Goal: Task Accomplishment & Management: Complete application form

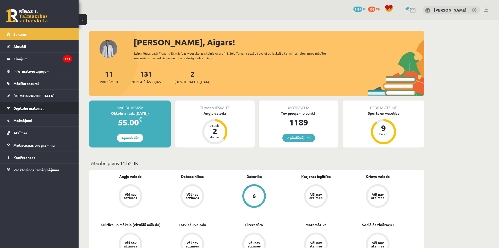
click at [53, 111] on link "Digitālie materiāli" at bounding box center [39, 108] width 65 height 12
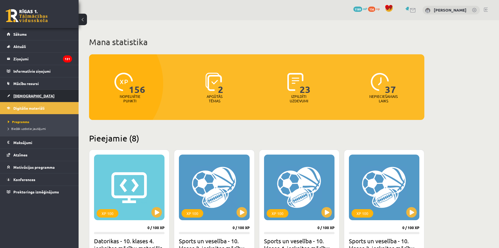
click at [48, 98] on link "[DEMOGRAPHIC_DATA]" at bounding box center [39, 96] width 65 height 12
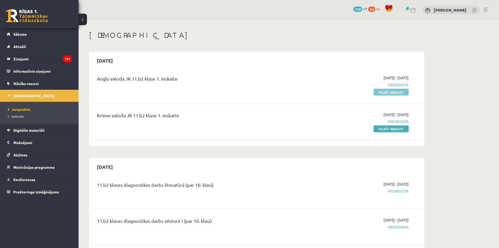
click at [393, 93] on link "Pildīt ieskaiti" at bounding box center [391, 92] width 35 height 7
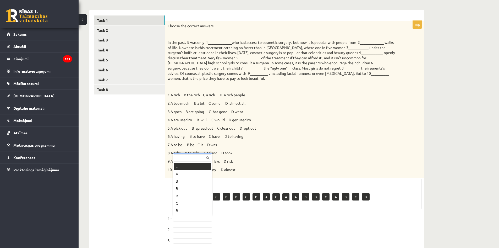
scroll to position [6, 0]
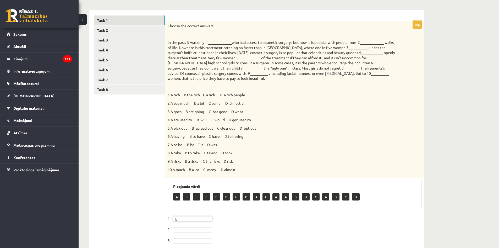
drag, startPoint x: 188, startPoint y: 229, endPoint x: 191, endPoint y: 226, distance: 4.1
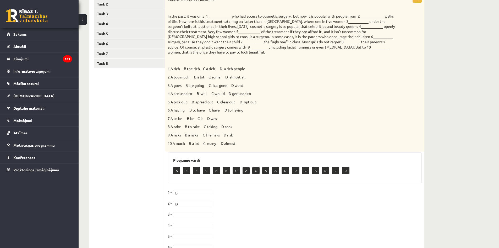
click at [218, 87] on p "3 A goes B are going C has gone D went" at bounding box center [282, 85] width 228 height 5
click at [222, 94] on p "4 A are used to B will C would D get used to" at bounding box center [282, 93] width 228 height 5
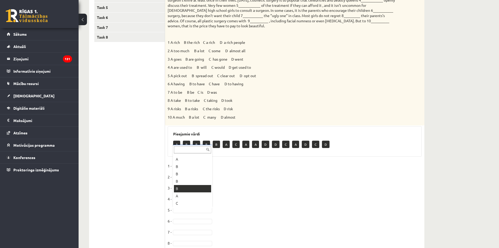
scroll to position [33, 0]
click at [209, 101] on p "8 A take B to take C taking D took" at bounding box center [282, 100] width 228 height 5
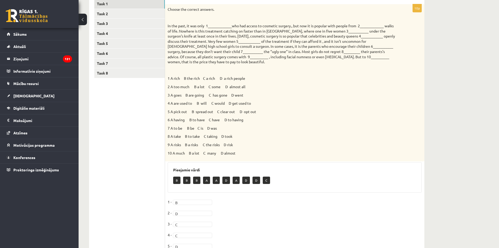
scroll to position [69, 0]
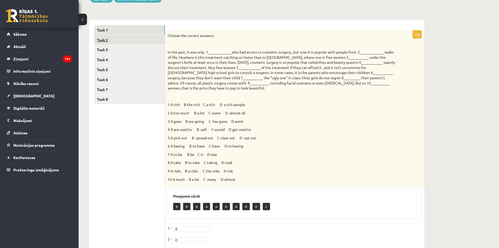
click at [135, 40] on link "Task 2" at bounding box center [129, 40] width 71 height 10
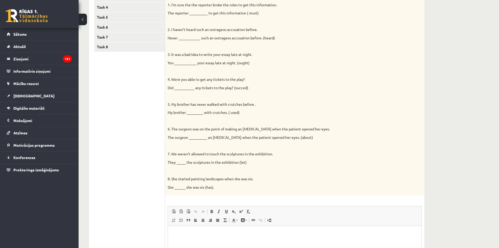
scroll to position [148, 0]
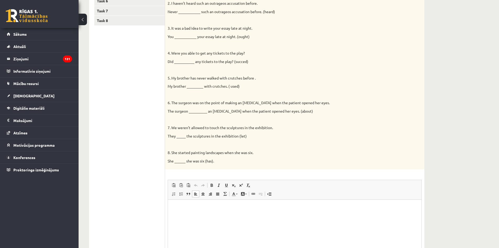
click at [274, 209] on p "Editor, wiswyg-editor-user-answer-47024781200240" at bounding box center [294, 208] width 243 height 6
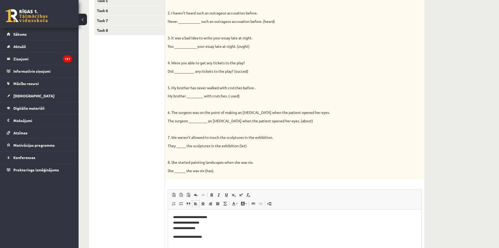
scroll to position [138, 0]
click at [289, 244] on p "**" at bounding box center [294, 246] width 243 height 6
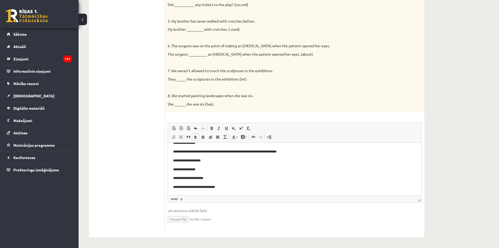
scroll to position [74, 0]
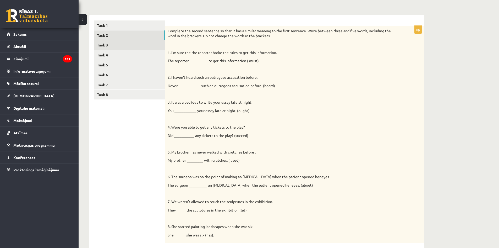
click at [126, 47] on link "Task 3" at bounding box center [129, 45] width 71 height 10
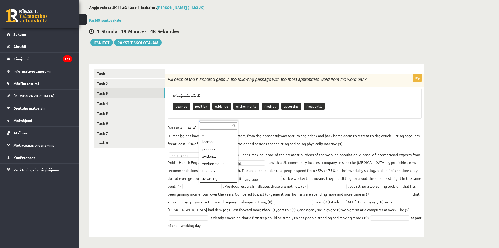
scroll to position [6, 0]
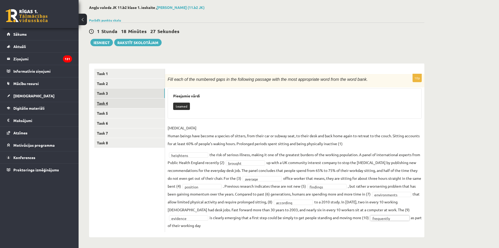
click at [115, 107] on link "Task 4" at bounding box center [129, 103] width 71 height 10
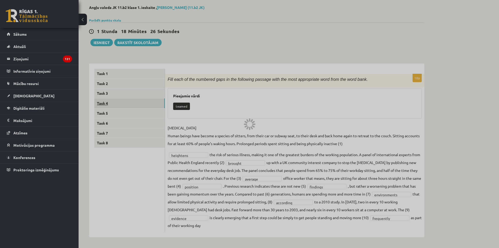
scroll to position [0, 0]
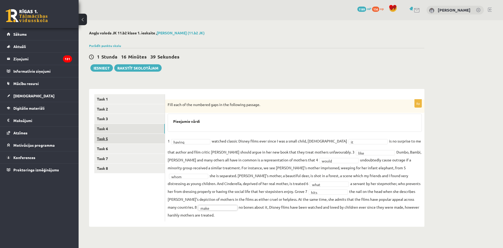
click at [125, 139] on link "Task 5" at bounding box center [129, 139] width 71 height 10
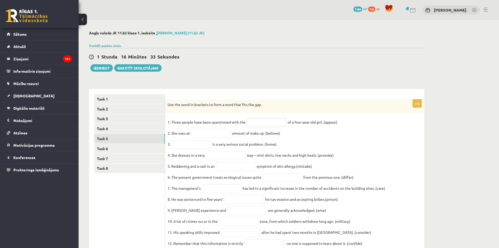
click at [264, 122] on input "text" at bounding box center [266, 122] width 39 height 9
type input "**********"
click at [199, 133] on input "text" at bounding box center [211, 133] width 39 height 9
click at [227, 93] on div "**********" at bounding box center [295, 217] width 260 height 257
click at [190, 146] on input "text" at bounding box center [191, 144] width 39 height 9
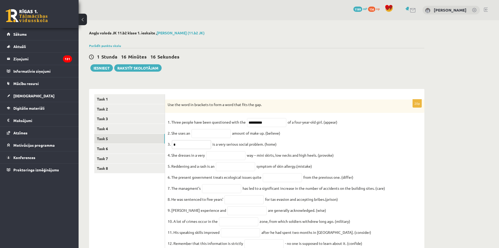
type input "**"
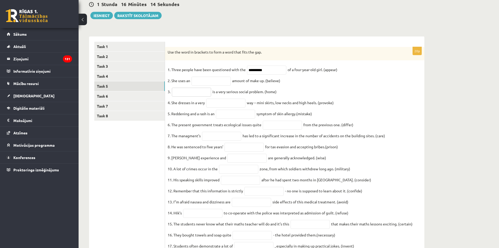
scroll to position [105, 0]
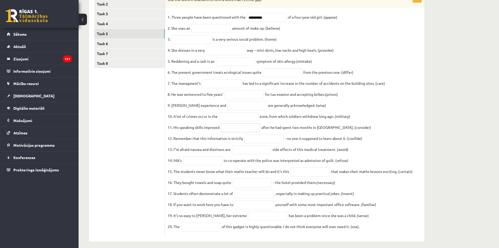
click at [244, 132] on input "text" at bounding box center [240, 127] width 39 height 9
type input "*"
type input "**********"
click at [213, 33] on input "text" at bounding box center [211, 28] width 39 height 9
type input "**********"
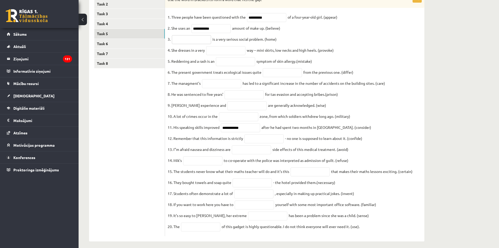
click at [202, 40] on input "text" at bounding box center [191, 39] width 39 height 9
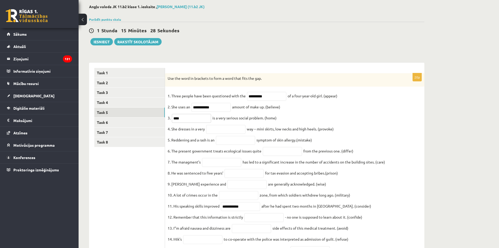
type input "****"
click at [231, 134] on input "text" at bounding box center [225, 129] width 39 height 9
type input "**********"
click at [234, 141] on input "text" at bounding box center [235, 140] width 39 height 9
type input "**********"
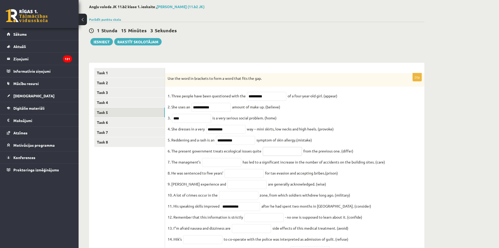
click at [272, 155] on input "text" at bounding box center [282, 151] width 39 height 9
type input "**********"
click at [216, 164] on input "text" at bounding box center [221, 162] width 39 height 9
type input "****"
click at [247, 177] on input "text" at bounding box center [244, 173] width 39 height 9
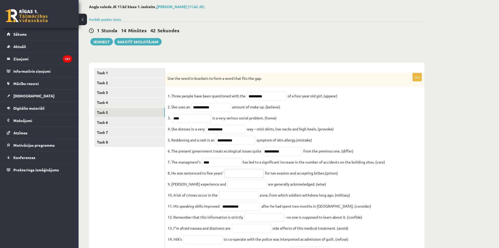
type input "*"
click at [238, 178] on input "text" at bounding box center [244, 173] width 39 height 9
click at [245, 189] on input "text" at bounding box center [247, 184] width 39 height 9
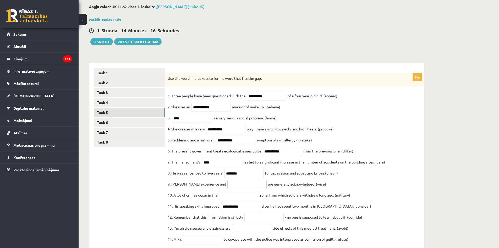
scroll to position [52, 0]
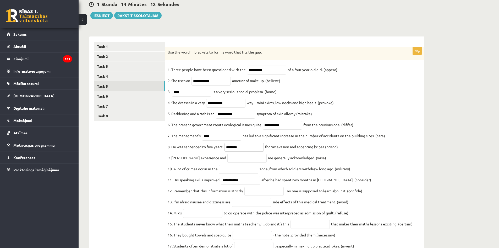
drag, startPoint x: 249, startPoint y: 155, endPoint x: 213, endPoint y: 150, distance: 36.3
click at [213, 150] on fieldset "**********" at bounding box center [295, 176] width 254 height 220
type input "*********"
click at [244, 163] on input "text" at bounding box center [247, 158] width 39 height 9
type input "*"
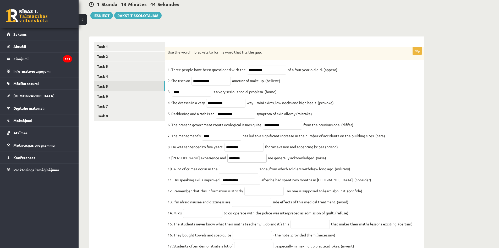
type input "********"
click at [224, 174] on input "text" at bounding box center [238, 169] width 39 height 9
type input "********"
click at [259, 196] on input "text" at bounding box center [264, 191] width 39 height 9
type input "**********"
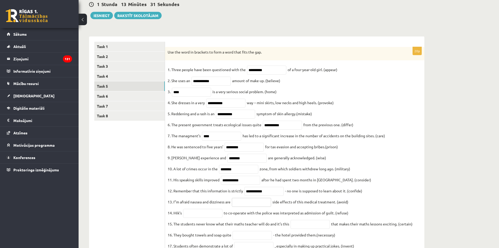
click at [262, 207] on input "text" at bounding box center [251, 202] width 39 height 9
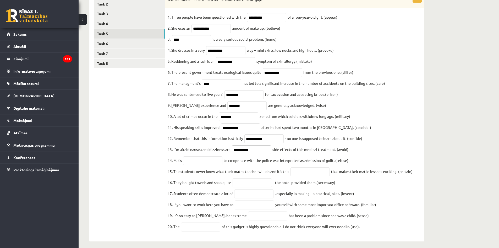
type input "**********"
click at [213, 165] on input "text" at bounding box center [202, 160] width 39 height 9
type input "*"
type input "*******"
click at [303, 176] on input "text" at bounding box center [310, 171] width 39 height 9
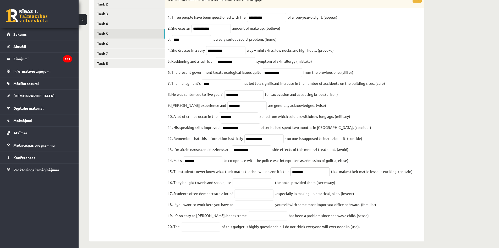
type input "*********"
click at [239, 187] on input "text" at bounding box center [252, 182] width 39 height 9
click at [266, 198] on input "text" at bounding box center [253, 193] width 39 height 9
click at [269, 187] on input "**********" at bounding box center [252, 182] width 39 height 9
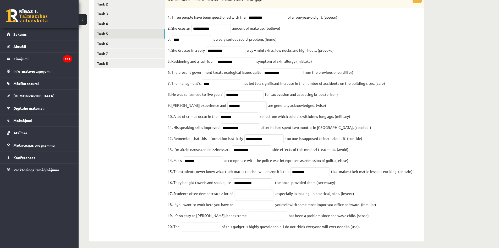
type input "**********"
click at [252, 198] on input "text" at bounding box center [253, 193] width 39 height 9
type input "**********"
click at [251, 209] on input "text" at bounding box center [254, 204] width 39 height 9
type input "**********"
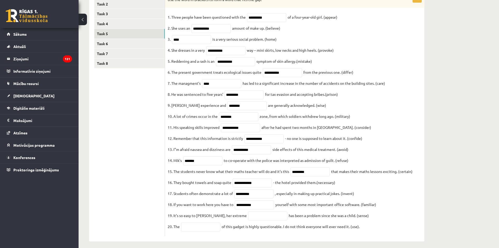
click at [272, 220] on fieldset "**********" at bounding box center [295, 123] width 254 height 220
click at [271, 220] on input "text" at bounding box center [267, 215] width 39 height 9
type input "******"
click at [212, 231] on input "text" at bounding box center [200, 226] width 39 height 9
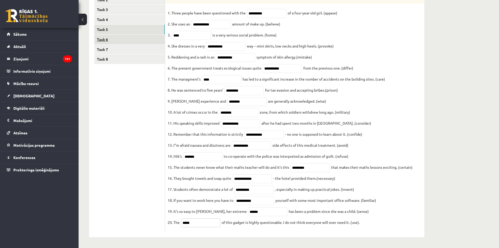
type input "*****"
click at [109, 35] on link "Task 6" at bounding box center [129, 40] width 71 height 10
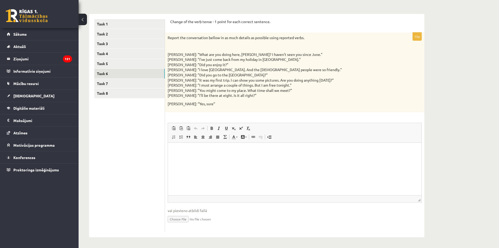
scroll to position [0, 0]
click at [281, 158] on html at bounding box center [295, 150] width 254 height 16
drag, startPoint x: 233, startPoint y: 169, endPoint x: 231, endPoint y: 164, distance: 5.2
click at [233, 158] on html at bounding box center [295, 150] width 254 height 16
click at [246, 156] on p "**********" at bounding box center [294, 156] width 243 height 16
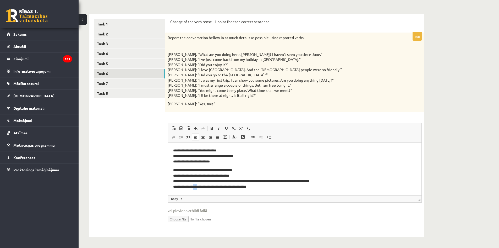
drag, startPoint x: 201, startPoint y: 186, endPoint x: 193, endPoint y: 185, distance: 8.2
click at [196, 187] on p "**********" at bounding box center [294, 178] width 243 height 22
click at [229, 188] on p "**********" at bounding box center [294, 178] width 243 height 22
drag, startPoint x: 223, startPoint y: 186, endPoint x: 214, endPoint y: 186, distance: 8.7
click at [214, 186] on p "**********" at bounding box center [294, 178] width 243 height 22
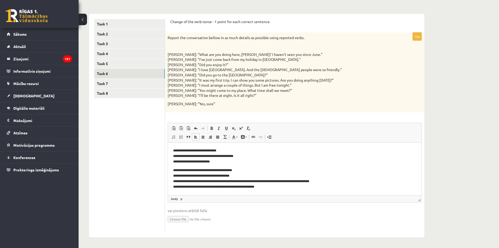
click at [273, 186] on p "**********" at bounding box center [294, 178] width 243 height 22
click at [239, 187] on p "**********" at bounding box center [294, 178] width 243 height 22
click at [277, 189] on html "**********" at bounding box center [295, 168] width 254 height 52
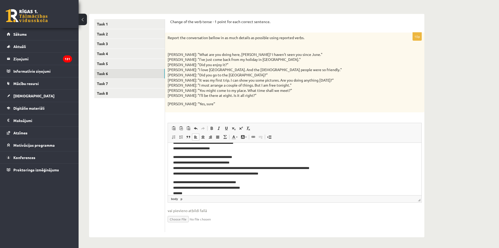
scroll to position [13, 0]
click at [140, 82] on link "Task 7" at bounding box center [129, 84] width 71 height 10
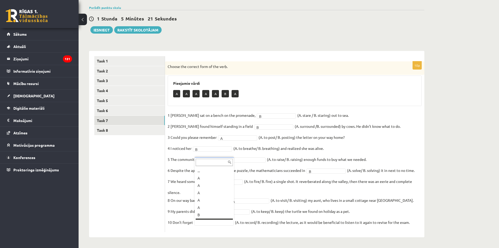
scroll to position [6, 0]
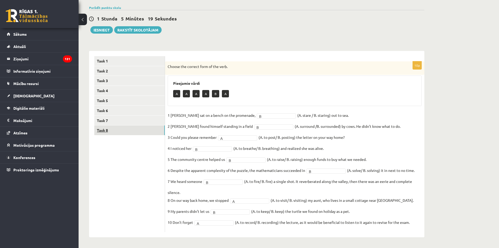
click at [137, 132] on link "Task 8" at bounding box center [129, 130] width 71 height 10
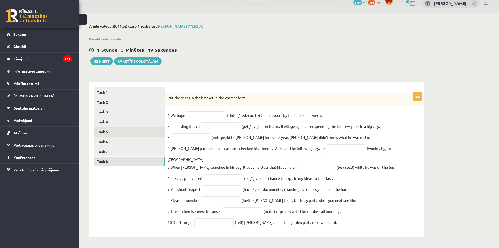
scroll to position [4, 0]
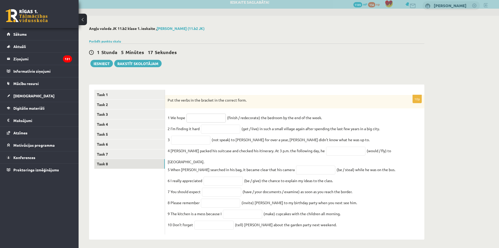
click at [192, 117] on input "text" at bounding box center [206, 118] width 39 height 9
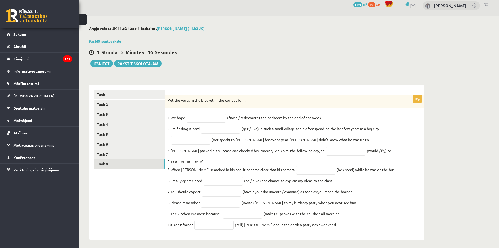
click at [208, 105] on div "Put the verbs in the bracket in the correct form." at bounding box center [295, 102] width 260 height 14
click at [203, 121] on input "text" at bounding box center [206, 118] width 39 height 9
type input "*"
click at [217, 132] on input "text" at bounding box center [220, 129] width 39 height 9
type input "**********"
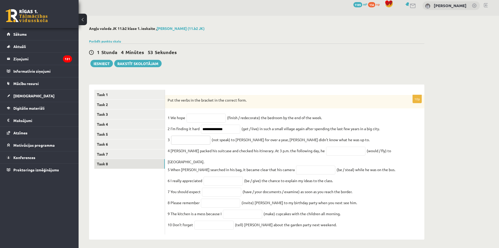
click at [200, 142] on input "text" at bounding box center [190, 140] width 39 height 9
type input "*"
type input "**********"
click at [326, 150] on input "text" at bounding box center [345, 151] width 39 height 9
type input "*"
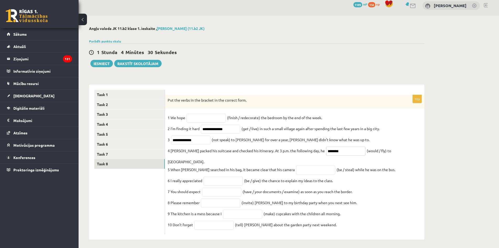
type input "********"
click at [195, 117] on input "text" at bounding box center [206, 118] width 39 height 9
type input "**********"
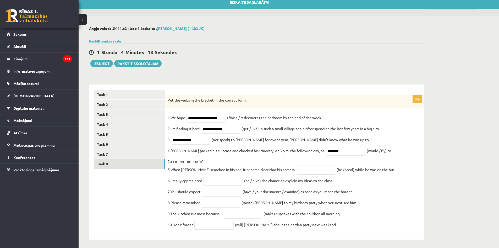
click at [298, 165] on input "text" at bounding box center [315, 169] width 39 height 9
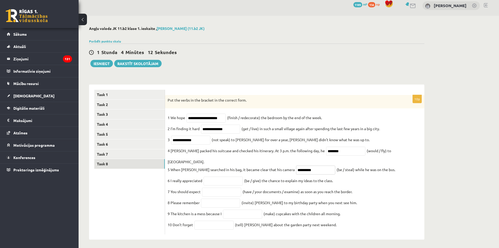
type input "**********"
click at [222, 176] on input "text" at bounding box center [223, 180] width 39 height 9
type input "*****"
type input "**********"
click at [213, 188] on input "text" at bounding box center [221, 191] width 39 height 9
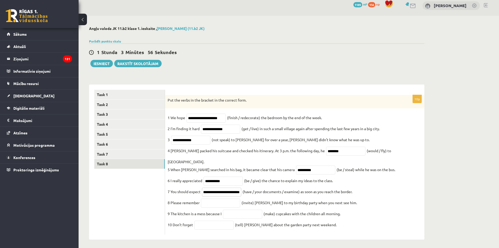
scroll to position [0, 20]
type input "**********"
click at [225, 199] on input "text" at bounding box center [220, 202] width 39 height 9
type input "*********"
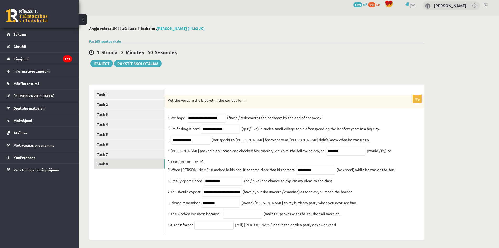
click at [236, 215] on fieldset "**********" at bounding box center [295, 173] width 254 height 118
click at [239, 214] on input "text" at bounding box center [242, 213] width 39 height 9
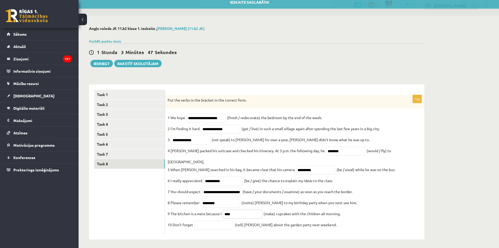
type input "****"
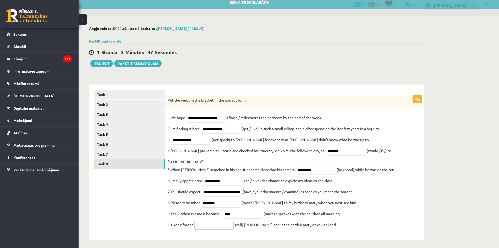
click at [212, 223] on input "text" at bounding box center [214, 224] width 39 height 9
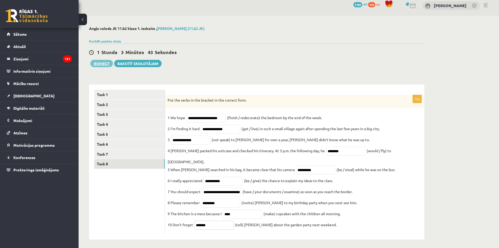
type input "*******"
click at [107, 65] on button "Iesniegt" at bounding box center [101, 63] width 23 height 7
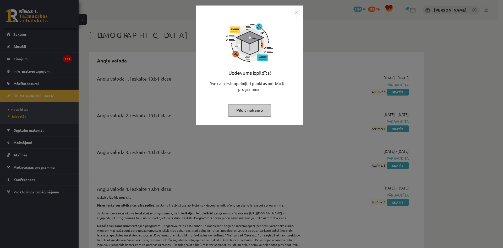
click at [295, 13] on img "Close" at bounding box center [297, 13] width 8 height 8
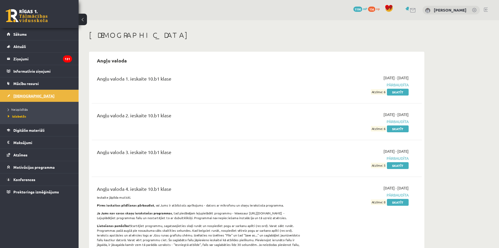
click at [52, 100] on link "[DEMOGRAPHIC_DATA]" at bounding box center [39, 96] width 65 height 12
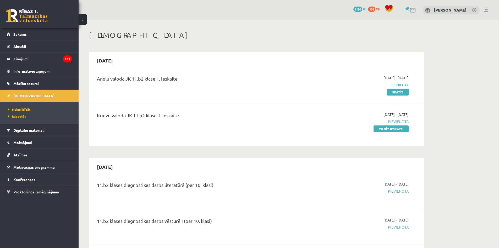
click at [386, 131] on link "Pildīt ieskaiti" at bounding box center [391, 128] width 35 height 7
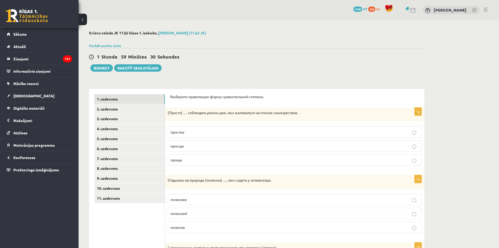
click at [207, 146] on p "просще" at bounding box center [295, 146] width 249 height 6
drag, startPoint x: 191, startPoint y: 145, endPoint x: 170, endPoint y: 147, distance: 21.3
click at [168, 147] on label "просще" at bounding box center [295, 145] width 254 height 11
click at [195, 163] on label "проще" at bounding box center [295, 159] width 254 height 11
click at [197, 170] on div "1p (Просто) … соблюдать режим дня, чем жаловаться на плохое самочувствие. прост…" at bounding box center [295, 138] width 260 height 62
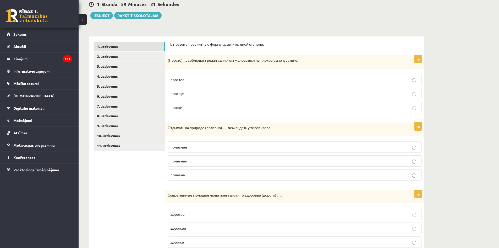
scroll to position [79, 0]
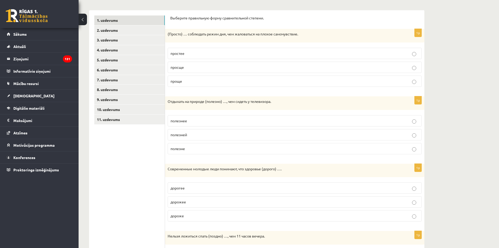
click at [194, 137] on p "полезней" at bounding box center [295, 135] width 249 height 6
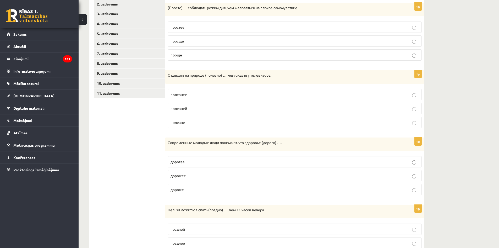
scroll to position [184, 0]
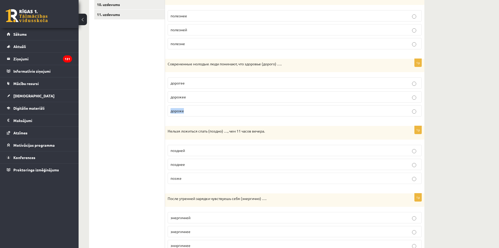
drag, startPoint x: 192, startPoint y: 109, endPoint x: 171, endPoint y: 110, distance: 20.7
click at [171, 110] on p "дороже" at bounding box center [295, 111] width 249 height 6
drag, startPoint x: 193, startPoint y: 98, endPoint x: 167, endPoint y: 99, distance: 26.5
click at [167, 99] on div "1p Современные молодые люди понимают, что здоровье (дорого) …. дорогее дорожее …" at bounding box center [295, 90] width 260 height 62
drag, startPoint x: 193, startPoint y: 111, endPoint x: 164, endPoint y: 112, distance: 28.8
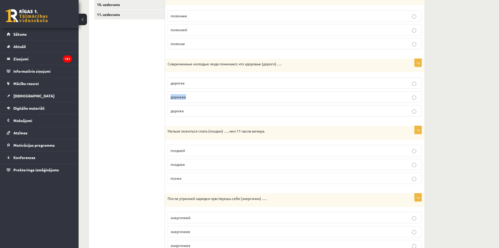
click at [161, 112] on div "**********" at bounding box center [257, 82] width 336 height 355
drag, startPoint x: 177, startPoint y: 113, endPoint x: 162, endPoint y: 123, distance: 17.7
click at [154, 126] on ul "1. uzdevums 2. uzdevums 3. uzdevums 4. uzdevums 5. uzdevums 6. uzdevums 7. uzde…" at bounding box center [129, 83] width 71 height 345
click at [189, 128] on div "Нельзя ложиться спать (поздно) …, чем 11 часов вечера." at bounding box center [295, 133] width 260 height 14
drag, startPoint x: 189, startPoint y: 111, endPoint x: 163, endPoint y: 111, distance: 26.0
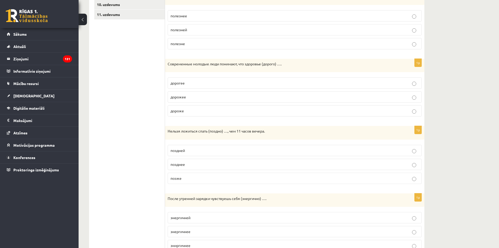
click at [163, 111] on div "**********" at bounding box center [257, 82] width 336 height 355
click at [184, 124] on form "Выберите правильную форму сравнительной степени. 1p (Просто) … соблюдать режим …" at bounding box center [294, 83] width 249 height 345
drag, startPoint x: 169, startPoint y: 113, endPoint x: 183, endPoint y: 112, distance: 13.9
click at [184, 112] on label "дороже" at bounding box center [295, 110] width 254 height 11
click at [190, 111] on p "дороже" at bounding box center [295, 111] width 249 height 6
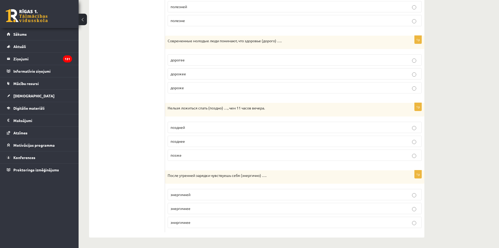
scroll to position [154, 0]
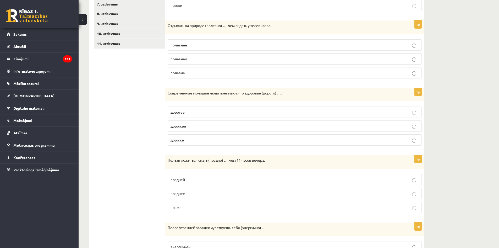
drag, startPoint x: 191, startPoint y: 114, endPoint x: 181, endPoint y: 114, distance: 10.5
click at [160, 115] on div "**********" at bounding box center [257, 111] width 336 height 355
click at [156, 121] on ul "1. uzdevums 2. uzdevums 3. uzdevums 4. uzdevums 5. uzdevums 6. uzdevums 7. uzde…" at bounding box center [129, 112] width 71 height 345
drag, startPoint x: 169, startPoint y: 114, endPoint x: 185, endPoint y: 113, distance: 16.8
click at [185, 112] on label "дорогее" at bounding box center [295, 111] width 254 height 11
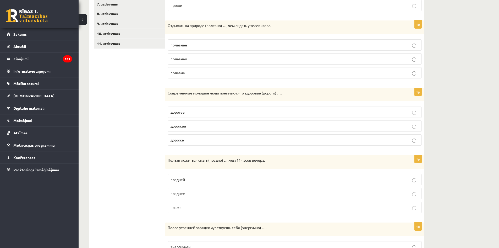
click at [206, 151] on form "Выберите правильную форму сравнительной степени. 1p (Просто) … соблюдать режим …" at bounding box center [294, 112] width 249 height 345
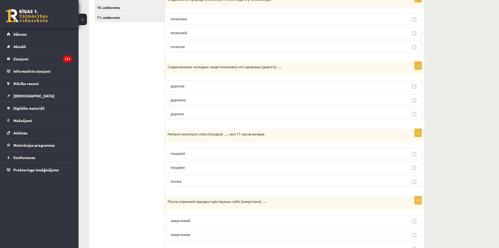
scroll to position [207, 0]
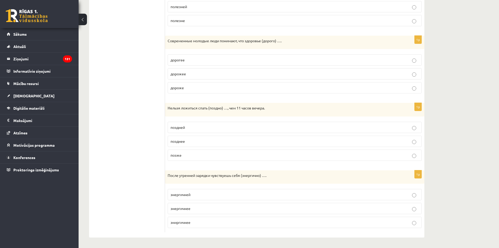
click at [200, 154] on p "позже" at bounding box center [295, 155] width 249 height 6
click at [207, 209] on p "энергичнее" at bounding box center [295, 209] width 249 height 6
click at [202, 223] on p "эниргичнее" at bounding box center [295, 222] width 249 height 6
click at [204, 208] on p "энергичнее" at bounding box center [295, 209] width 249 height 6
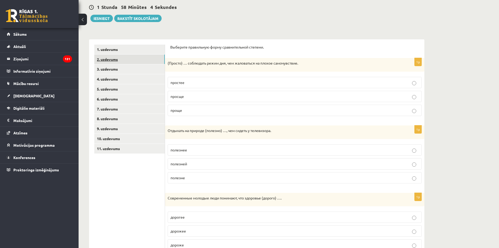
click at [141, 60] on link "2. uzdevums" at bounding box center [129, 60] width 71 height 10
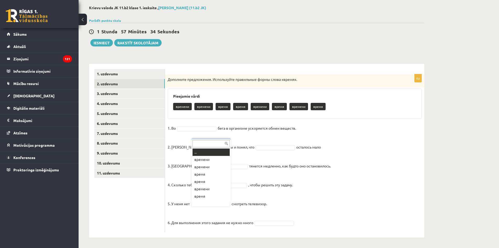
scroll to position [6, 0]
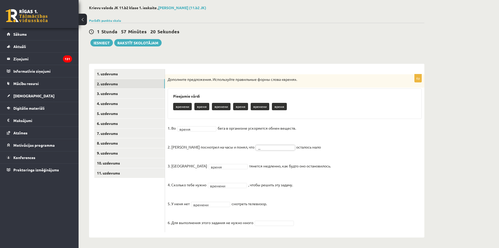
click at [257, 151] on fieldset "1. Во время ***** бега в организме ускоряется обмен веществ. 2. [PERSON_NAME] п…" at bounding box center [295, 176] width 254 height 105
drag, startPoint x: 231, startPoint y: 222, endPoint x: 308, endPoint y: 226, distance: 77.7
click at [308, 226] on fieldset "1. Во время ***** бега в организме ускоряется обмен веществ. 2. [PERSON_NAME] п…" at bounding box center [295, 176] width 254 height 105
click at [319, 211] on fieldset "1. Во время ***** бега в организме ускоряется обмен веществ. 2. [PERSON_NAME] п…" at bounding box center [295, 176] width 254 height 105
click at [277, 219] on fieldset "1. Во время ***** бега в организме ускоряется обмен веществ. 2. [PERSON_NAME] п…" at bounding box center [295, 176] width 254 height 105
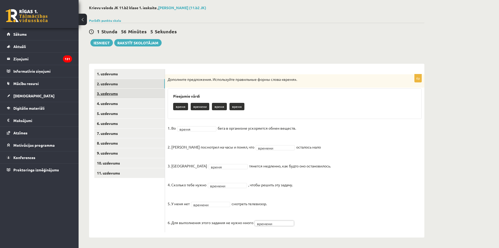
click at [134, 91] on link "3. uzdevums" at bounding box center [129, 94] width 71 height 10
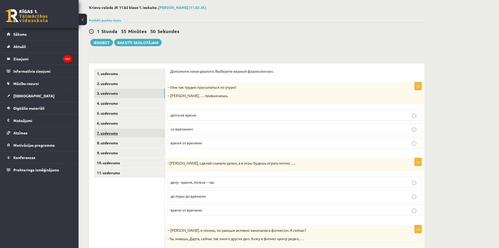
drag, startPoint x: 204, startPoint y: 129, endPoint x: 160, endPoint y: 129, distance: 44.3
click at [160, 129] on div "**********" at bounding box center [257, 219] width 336 height 313
drag, startPoint x: 183, startPoint y: 152, endPoint x: 184, endPoint y: 148, distance: 4.2
click at [184, 152] on div "1p – Мне так трудно просыпаться по утрам! – [PERSON_NAME], … привыкнешь. детско…" at bounding box center [295, 117] width 260 height 70
drag, startPoint x: 197, startPoint y: 128, endPoint x: 167, endPoint y: 130, distance: 29.9
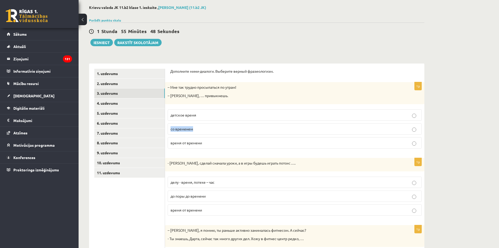
click at [167, 130] on div "1p – Мне так трудно просыпаться по утрам! – [PERSON_NAME], … привыкнешь. детско…" at bounding box center [295, 117] width 260 height 70
click at [225, 128] on p "со временем" at bounding box center [295, 129] width 249 height 6
click at [200, 156] on form "Дополните мини-диалоги. Выберите верный фразеологизм. 1p – Мне так трудно просы…" at bounding box center [294, 220] width 249 height 302
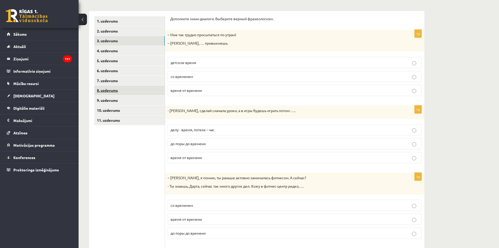
drag, startPoint x: 208, startPoint y: 88, endPoint x: 163, endPoint y: 93, distance: 44.5
click at [163, 93] on div "**********" at bounding box center [257, 167] width 336 height 313
click at [193, 107] on div "- [PERSON_NAME], сделай сначала уроки, а в игры будешь играть потом: …." at bounding box center [295, 112] width 260 height 14
drag, startPoint x: 204, startPoint y: 61, endPoint x: 171, endPoint y: 64, distance: 33.1
click at [171, 64] on p "детское время" at bounding box center [295, 63] width 249 height 6
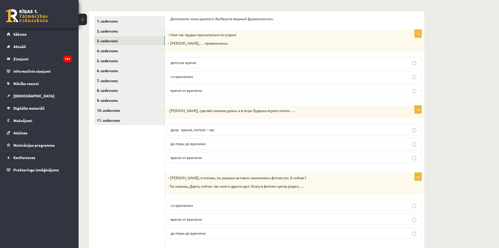
click at [214, 117] on div "- [PERSON_NAME], сделай сначала уроки, а в игры будешь играть потом: …." at bounding box center [295, 112] width 260 height 14
drag, startPoint x: 214, startPoint y: 143, endPoint x: 170, endPoint y: 146, distance: 44.1
click at [170, 146] on label "до поры до времени" at bounding box center [295, 143] width 254 height 11
click at [222, 120] on div "1p - [PERSON_NAME], сделай сначала уроки, а в игры будешь играть потом: …. делу…" at bounding box center [295, 136] width 260 height 62
drag, startPoint x: 208, startPoint y: 158, endPoint x: 169, endPoint y: 160, distance: 38.8
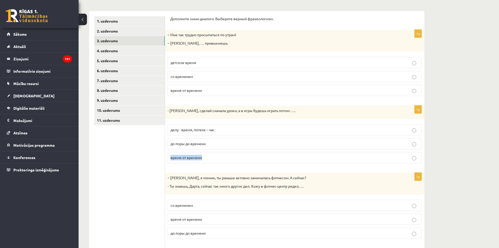
click at [169, 160] on label "время от времени" at bounding box center [295, 157] width 254 height 11
click at [257, 118] on div "- [PERSON_NAME], сделай сначала уроки, а в игры будешь играть потом: …." at bounding box center [295, 112] width 260 height 14
drag, startPoint x: 226, startPoint y: 130, endPoint x: 172, endPoint y: 131, distance: 54.3
click at [172, 131] on p "делу - время, потехе – час" at bounding box center [295, 130] width 249 height 6
click at [215, 118] on div "- [PERSON_NAME], сделай сначала уроки, а в игры будешь играть потом: …." at bounding box center [295, 112] width 260 height 14
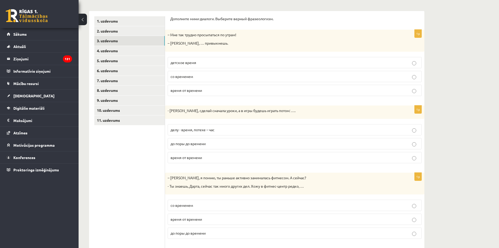
click at [224, 130] on p "делу - время, потехе – час" at bounding box center [295, 130] width 249 height 6
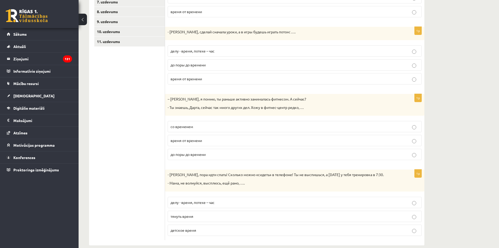
scroll to position [165, 0]
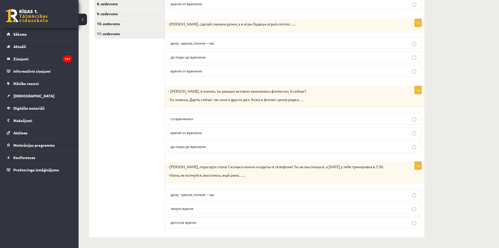
click at [217, 133] on p "время от времени" at bounding box center [295, 133] width 249 height 6
drag, startPoint x: 221, startPoint y: 147, endPoint x: 169, endPoint y: 147, distance: 51.6
click at [166, 148] on div "1p – [PERSON_NAME], я помню, ты раньше активно занималась фитнесом. А сейчас? -…" at bounding box center [295, 121] width 260 height 70
click at [222, 161] on form "Дополните мини-диалоги. Выберите верный фразеологизм. 1p – Мне так трудно просы…" at bounding box center [294, 81] width 249 height 302
drag, startPoint x: 236, startPoint y: 195, endPoint x: 197, endPoint y: 179, distance: 41.8
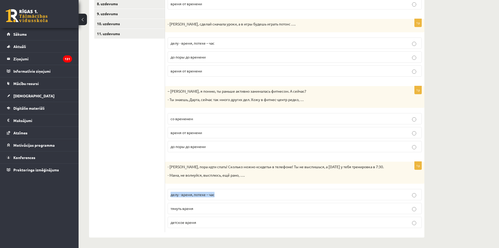
click at [170, 196] on label "делу - время, потехе – час" at bounding box center [295, 194] width 254 height 11
click at [198, 178] on div "- [PERSON_NAME], пора идти спать! Сколько можно «сидеть» в телефоне! Ты не высп…" at bounding box center [295, 172] width 260 height 22
click at [211, 222] on p "детское время" at bounding box center [295, 222] width 249 height 6
drag, startPoint x: 173, startPoint y: 212, endPoint x: 169, endPoint y: 211, distance: 3.8
click at [164, 212] on div "**********" at bounding box center [257, 80] width 336 height 313
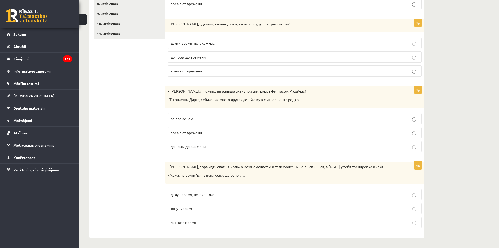
click at [154, 210] on ul "1. uzdevums 2. uzdevums 3. uzdevums 4. uzdevums 5. uzdevums 6. uzdevums 7. uzde…" at bounding box center [129, 81] width 71 height 302
click at [177, 185] on div "1p - [PERSON_NAME], [PERSON_NAME] идти спать! Сколько можно «сидеть» в телефоне…" at bounding box center [295, 196] width 260 height 70
drag, startPoint x: 194, startPoint y: 209, endPoint x: 170, endPoint y: 209, distance: 23.6
click at [170, 209] on label "тянуть время" at bounding box center [295, 208] width 254 height 11
click at [262, 179] on div "- [PERSON_NAME], пора идти спать! Сколько можно «сидеть» в телефоне! Ты не высп…" at bounding box center [295, 172] width 260 height 22
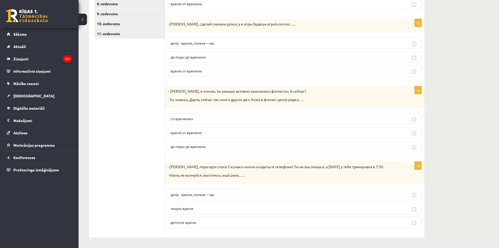
click at [203, 208] on p "тянуть время" at bounding box center [295, 209] width 249 height 6
click at [198, 222] on p "детское время" at bounding box center [295, 222] width 249 height 6
click at [203, 208] on p "тянуть время" at bounding box center [295, 209] width 249 height 6
click at [207, 222] on p "детское время" at bounding box center [295, 222] width 249 height 6
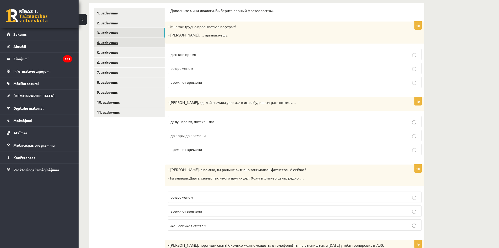
click at [131, 39] on link "4. uzdevums" at bounding box center [129, 43] width 71 height 10
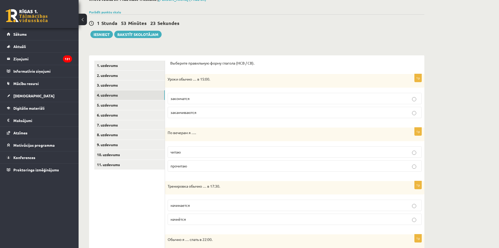
scroll to position [7, 0]
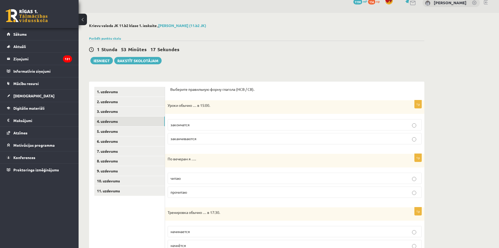
click at [228, 138] on p "заканчиваются" at bounding box center [295, 139] width 249 height 6
click at [249, 177] on p "читаю" at bounding box center [295, 178] width 249 height 6
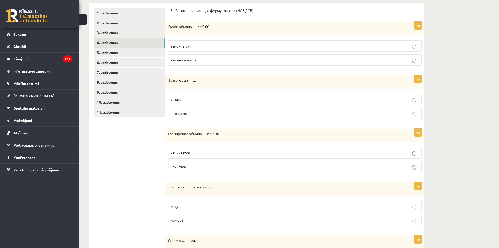
scroll to position [112, 0]
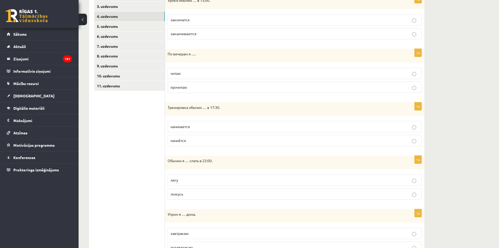
click at [207, 127] on p "начинается" at bounding box center [295, 127] width 249 height 6
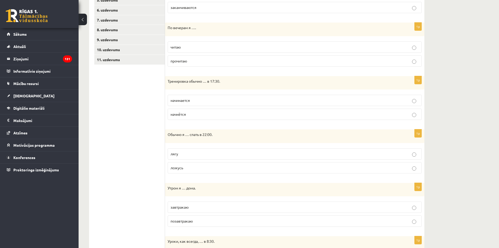
click at [220, 168] on p "ложусь" at bounding box center [295, 168] width 249 height 6
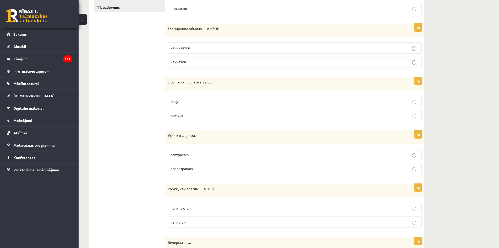
click at [209, 156] on p "завтракаю" at bounding box center [295, 155] width 249 height 6
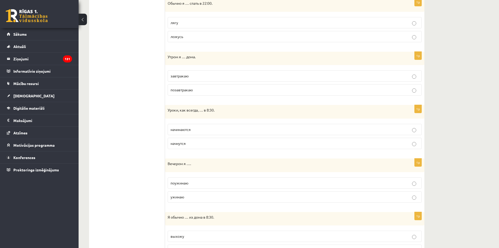
scroll to position [296, 0]
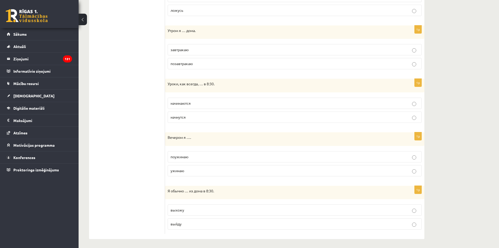
click at [216, 104] on p "начинаются" at bounding box center [295, 103] width 249 height 6
click at [202, 155] on p "поужинаю" at bounding box center [295, 157] width 249 height 6
click at [201, 170] on p "ужинаю" at bounding box center [295, 169] width 249 height 6
click at [209, 205] on label "выхожу" at bounding box center [295, 208] width 254 height 11
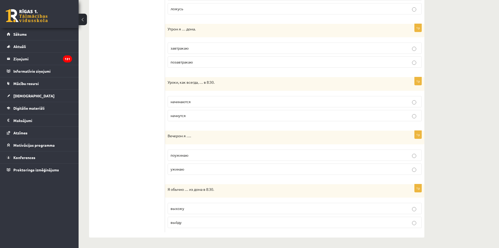
click at [204, 220] on p "выйду" at bounding box center [295, 222] width 249 height 6
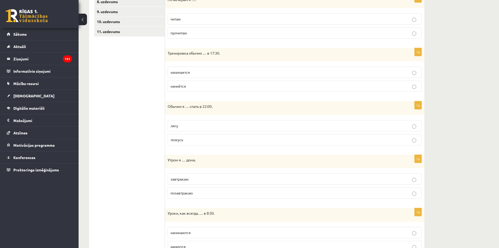
scroll to position [9, 0]
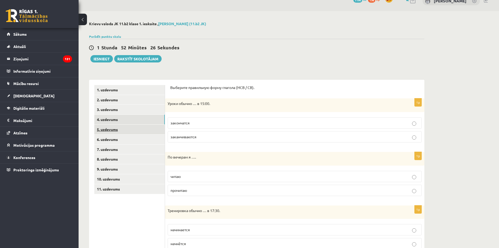
click at [139, 130] on link "5. uzdevums" at bounding box center [129, 130] width 71 height 10
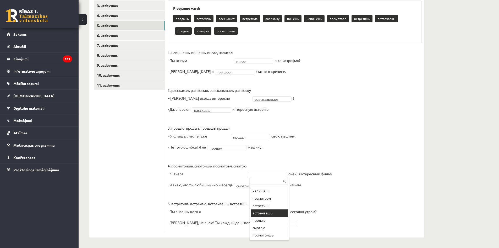
scroll to position [24, 0]
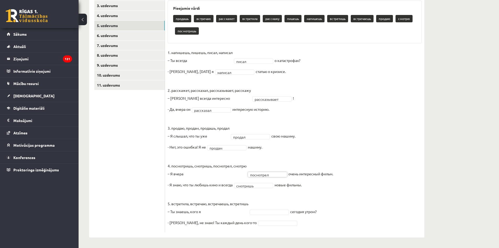
click at [257, 209] on fieldset "**********" at bounding box center [295, 138] width 254 height 181
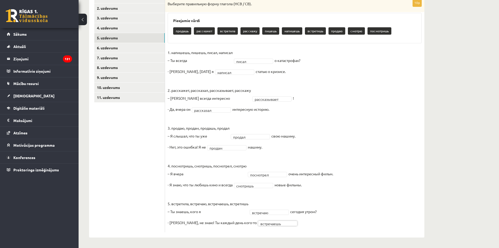
scroll to position [101, 0]
click at [130, 47] on link "6. uzdevums" at bounding box center [129, 48] width 71 height 10
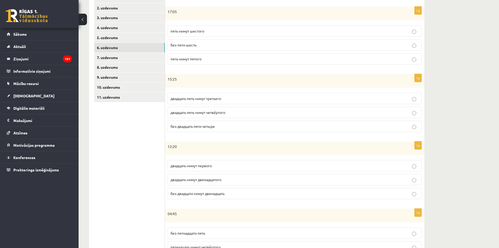
scroll to position [75, 0]
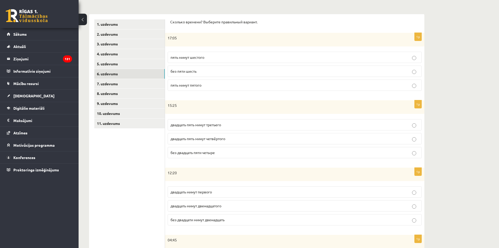
click at [218, 86] on p "пять минут пятого" at bounding box center [295, 85] width 249 height 6
click at [219, 57] on p "пять минут шестого" at bounding box center [295, 58] width 249 height 6
click at [232, 142] on label "двадцать пять минут четвёртого" at bounding box center [295, 138] width 254 height 11
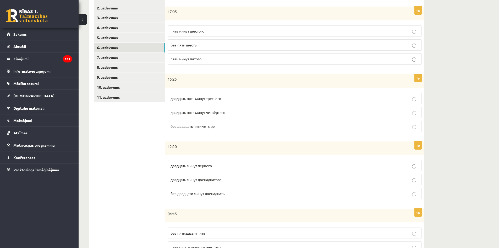
click at [230, 165] on p "двадцать минут первого" at bounding box center [295, 166] width 249 height 6
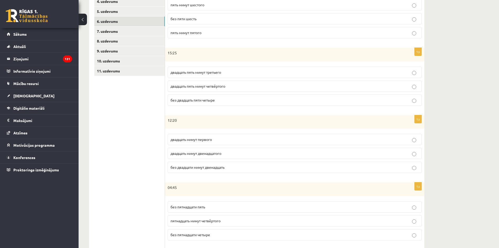
scroll to position [180, 0]
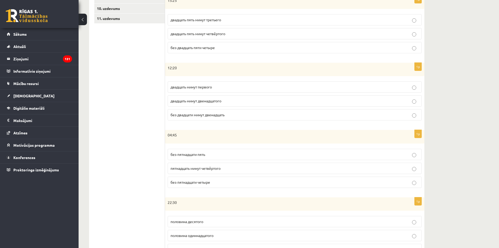
click at [236, 153] on p "без пятнадцати пять" at bounding box center [295, 155] width 249 height 6
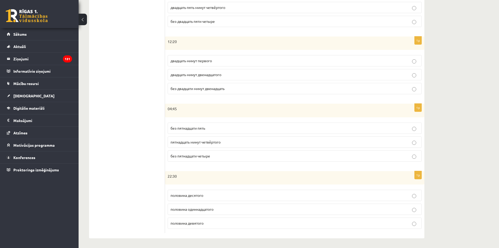
drag, startPoint x: 223, startPoint y: 210, endPoint x: 169, endPoint y: 210, distance: 54.0
click at [165, 211] on div "**********" at bounding box center [257, 60] width 336 height 355
drag, startPoint x: 193, startPoint y: 208, endPoint x: 128, endPoint y: 205, distance: 65.3
click at [128, 205] on ul "1. uzdevums 2. uzdevums 3. uzdevums 4. uzdevums 5. uzdevums 6. uzdevums 7. uzde…" at bounding box center [129, 60] width 71 height 345
drag, startPoint x: 236, startPoint y: 212, endPoint x: 169, endPoint y: 212, distance: 67.6
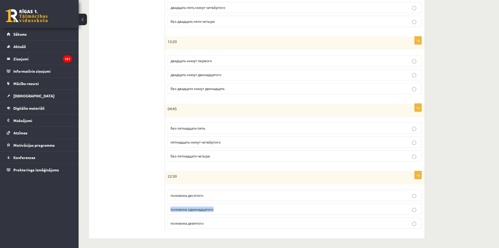
click at [169, 212] on label "половина одиннадцатого" at bounding box center [295, 208] width 254 height 11
click at [223, 210] on p "половина одиннадцатого" at bounding box center [295, 209] width 249 height 6
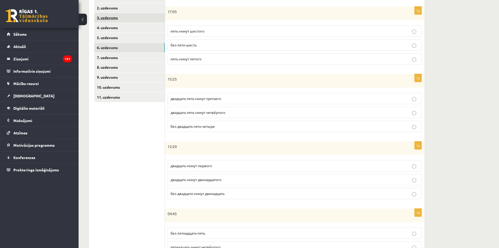
scroll to position [22, 0]
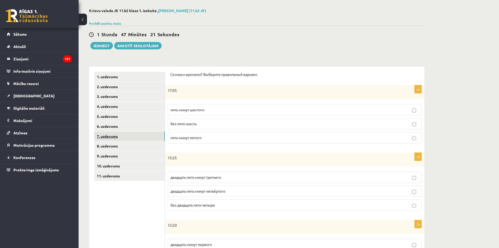
click at [123, 135] on link "7. uzdevums" at bounding box center [129, 136] width 71 height 10
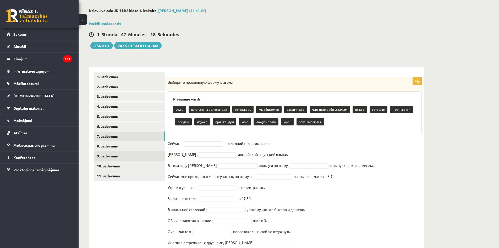
click at [118, 152] on link "9. uzdevums" at bounding box center [129, 156] width 71 height 10
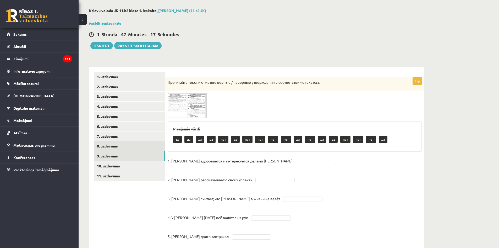
click at [130, 142] on link "8. uzdevums" at bounding box center [129, 146] width 71 height 10
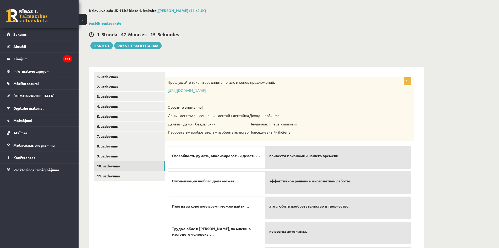
click at [137, 166] on link "10. uzdevums" at bounding box center [129, 166] width 71 height 10
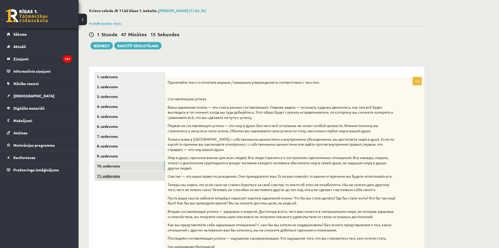
click at [136, 171] on link "11. uzdevums" at bounding box center [129, 176] width 71 height 10
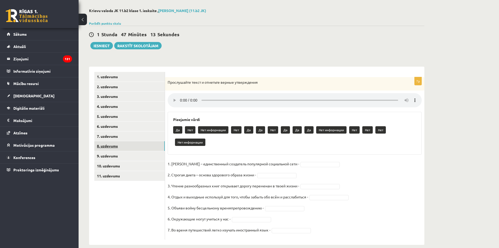
click at [130, 143] on link "8. uzdevums" at bounding box center [129, 146] width 71 height 10
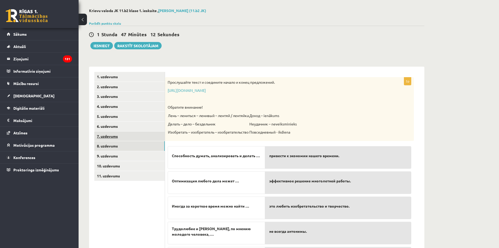
click at [131, 135] on link "7. uzdevums" at bounding box center [129, 136] width 71 height 10
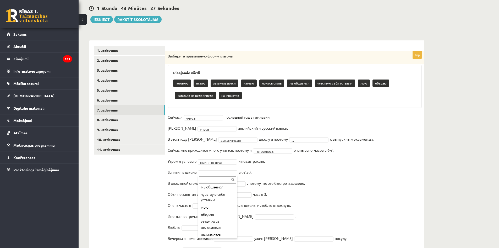
scroll to position [47, 0]
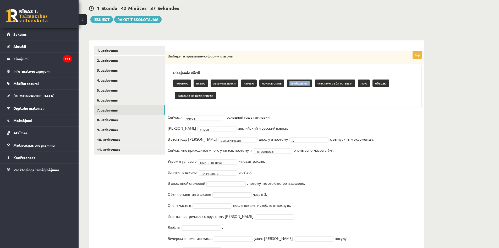
drag, startPoint x: 309, startPoint y: 84, endPoint x: 289, endPoint y: 84, distance: 19.7
click at [289, 84] on p "мыобщаемся" at bounding box center [299, 82] width 25 height 7
click at [279, 62] on div "Выберите правильную форму глагола" at bounding box center [295, 58] width 260 height 14
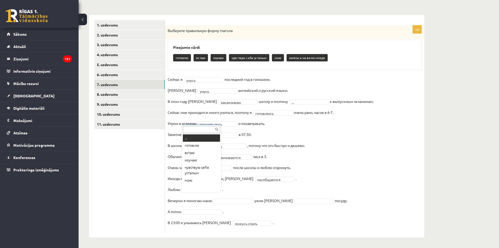
scroll to position [10, 0]
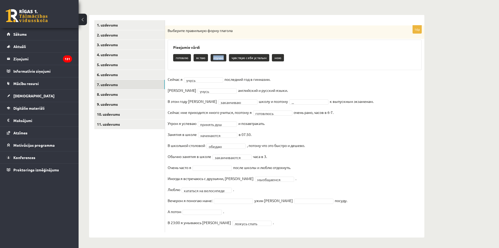
drag, startPoint x: 224, startPoint y: 57, endPoint x: 211, endPoint y: 57, distance: 13.4
click at [211, 57] on p "изучаю" at bounding box center [219, 57] width 16 height 7
click at [315, 74] on div "**********" at bounding box center [295, 128] width 260 height 207
drag, startPoint x: 205, startPoint y: 59, endPoint x: 191, endPoint y: 58, distance: 14.4
click at [191, 58] on p "изучаю" at bounding box center [198, 57] width 16 height 7
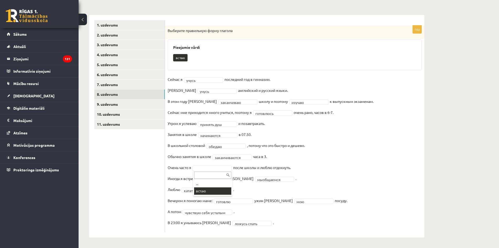
scroll to position [62, 0]
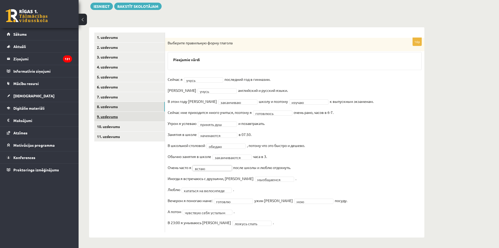
click at [137, 114] on link "9. uzdevums" at bounding box center [129, 117] width 71 height 10
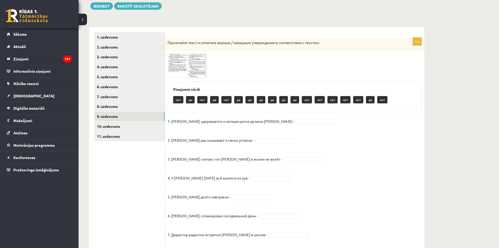
scroll to position [88, 0]
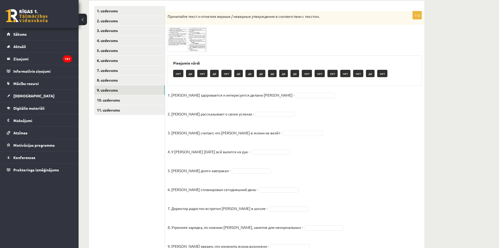
click at [186, 39] on span at bounding box center [188, 40] width 8 height 8
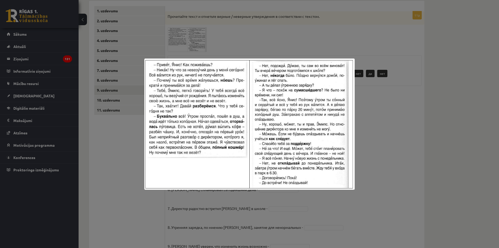
click at [263, 224] on div at bounding box center [249, 124] width 499 height 248
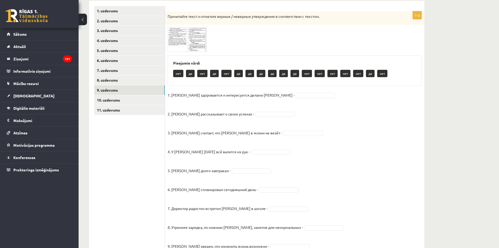
click at [200, 41] on img at bounding box center [187, 39] width 39 height 24
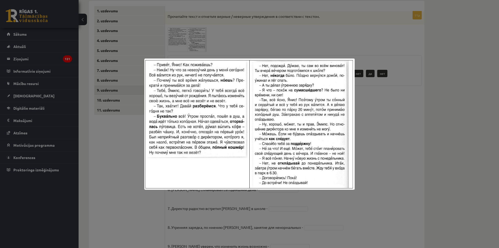
click at [132, 147] on div at bounding box center [249, 124] width 499 height 248
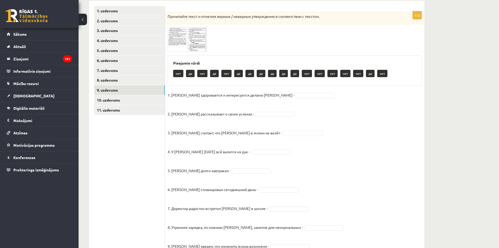
click at [193, 44] on img at bounding box center [187, 39] width 39 height 24
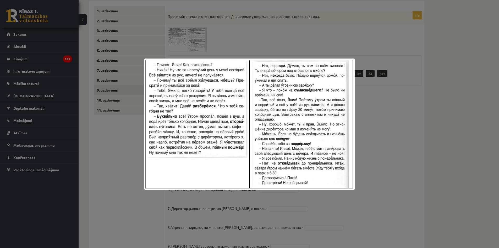
click at [126, 138] on div at bounding box center [249, 124] width 499 height 248
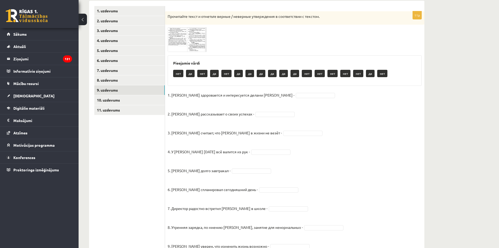
click at [239, 219] on p "8. Утренняя зарядка, по мнению [PERSON_NAME], занятие для ненормальных -" at bounding box center [235, 223] width 135 height 16
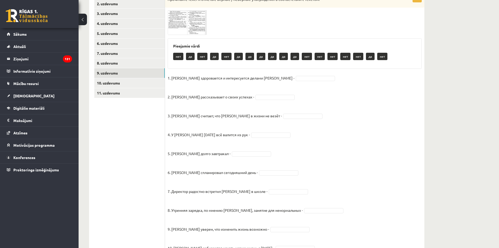
scroll to position [53, 0]
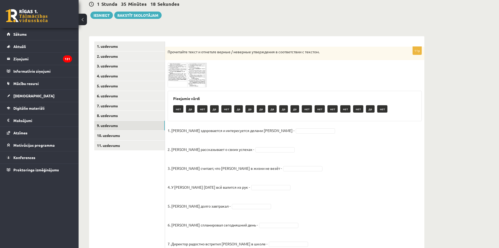
click at [199, 79] on img at bounding box center [187, 75] width 39 height 24
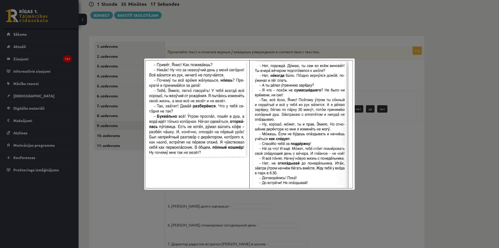
click at [396, 132] on div at bounding box center [249, 124] width 499 height 248
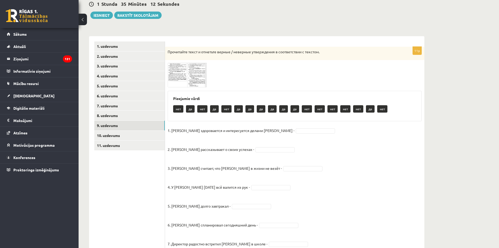
click at [187, 79] on span at bounding box center [188, 75] width 8 height 8
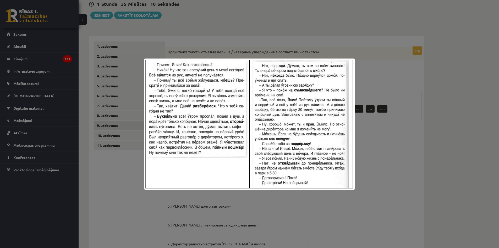
click at [384, 71] on div at bounding box center [249, 124] width 499 height 248
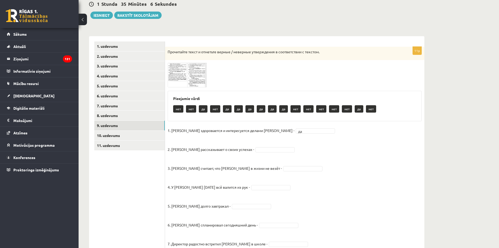
click at [190, 78] on span at bounding box center [188, 75] width 8 height 8
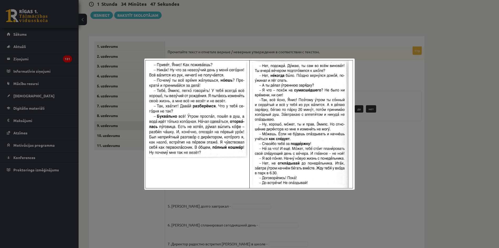
drag, startPoint x: 382, startPoint y: 142, endPoint x: 373, endPoint y: 139, distance: 9.0
click at [383, 141] on div at bounding box center [249, 124] width 499 height 248
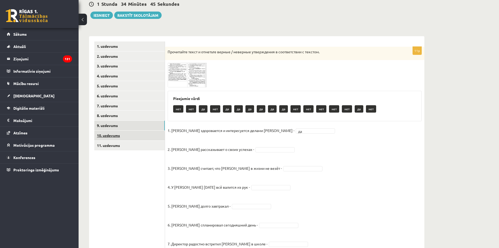
click at [125, 133] on link "10. uzdevums" at bounding box center [129, 136] width 71 height 10
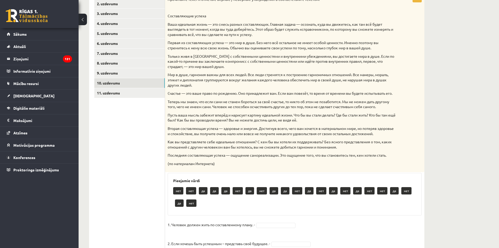
scroll to position [131, 0]
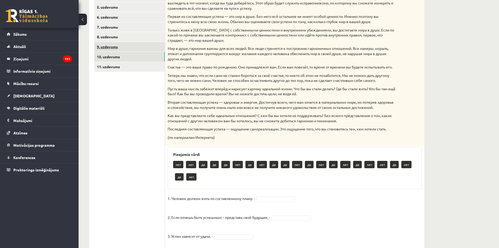
click at [149, 47] on link "9. uzdevums" at bounding box center [129, 47] width 71 height 10
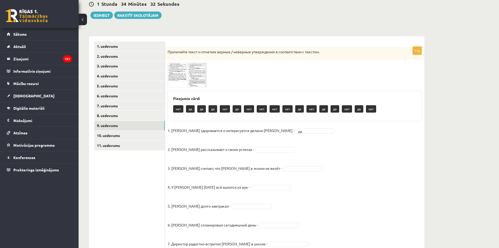
scroll to position [79, 0]
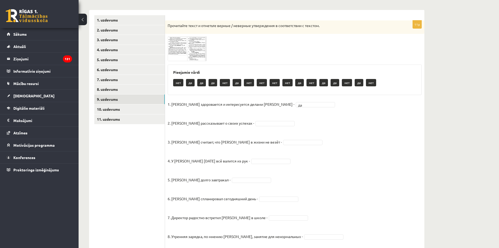
click at [243, 119] on fieldset "1. [PERSON_NAME] здоровается и интересуется делами [PERSON_NAME] - да ** 2. [PE…" at bounding box center [295, 204] width 254 height 208
click at [193, 60] on img at bounding box center [187, 48] width 39 height 24
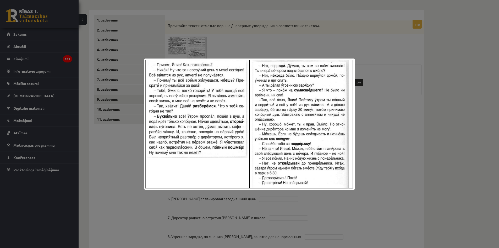
drag, startPoint x: 366, startPoint y: 86, endPoint x: 362, endPoint y: 90, distance: 6.5
click at [366, 86] on div at bounding box center [249, 124] width 499 height 248
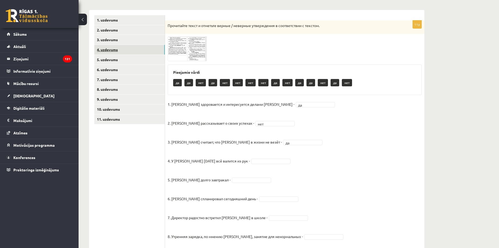
click at [165, 51] on link "4. uzdevums" at bounding box center [129, 50] width 71 height 10
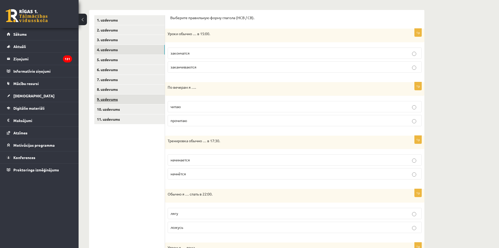
click at [139, 99] on link "9. uzdevums" at bounding box center [129, 99] width 71 height 10
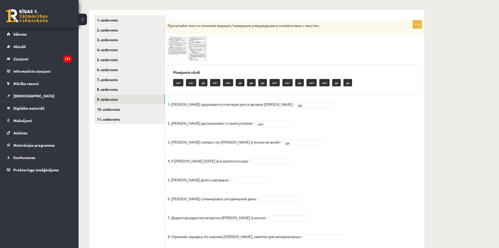
click at [194, 62] on div "11p Прочитайте текст и отметьте верные / неверные утверждения в соответствии с …" at bounding box center [295, 165] width 260 height 290
click at [196, 57] on img at bounding box center [187, 48] width 39 height 24
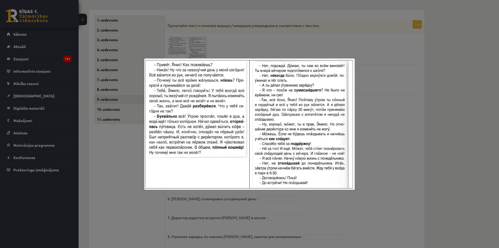
click at [369, 138] on div at bounding box center [249, 124] width 499 height 248
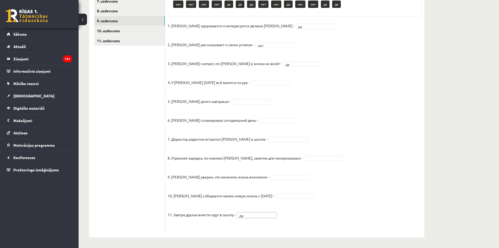
scroll to position [105, 0]
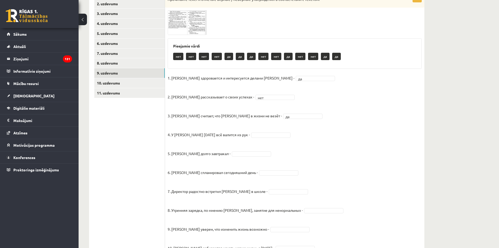
click at [185, 24] on span at bounding box center [188, 23] width 8 height 8
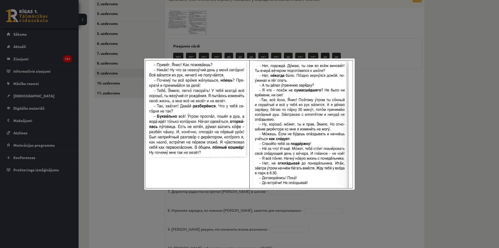
click at [391, 130] on div at bounding box center [249, 124] width 499 height 248
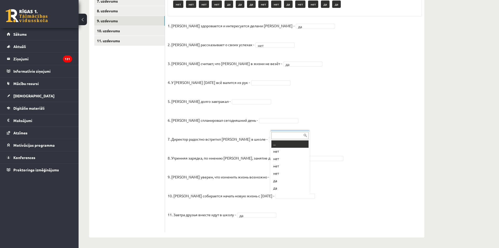
scroll to position [6, 0]
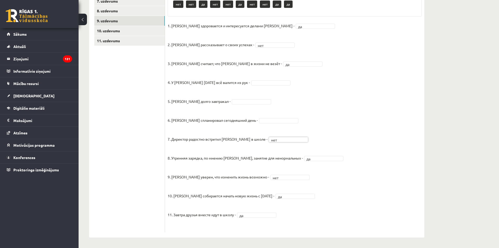
click at [273, 117] on fieldset "1. [PERSON_NAME] здоровается и интересуется делами [PERSON_NAME] - да ** 2. [PE…" at bounding box center [295, 126] width 254 height 208
click at [145, 31] on link "10. uzdevums" at bounding box center [129, 31] width 71 height 10
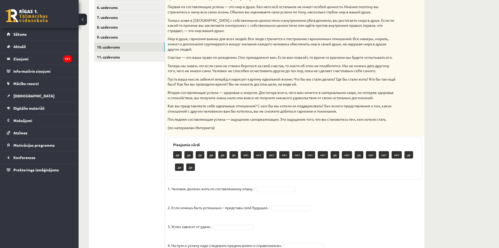
scroll to position [115, 0]
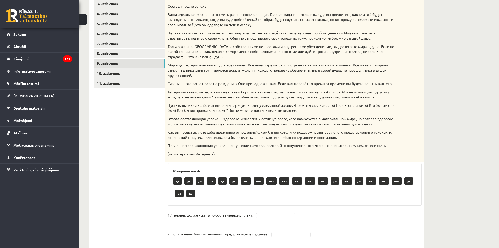
click at [140, 63] on link "9. uzdevums" at bounding box center [129, 63] width 71 height 10
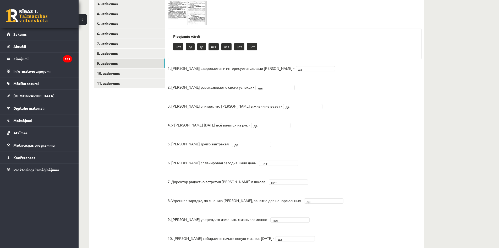
click at [181, 21] on img at bounding box center [187, 13] width 39 height 24
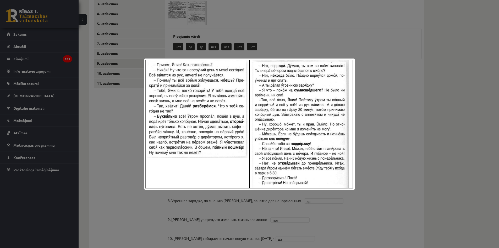
drag, startPoint x: 372, startPoint y: 94, endPoint x: 369, endPoint y: 95, distance: 3.2
click at [370, 95] on div at bounding box center [249, 124] width 499 height 248
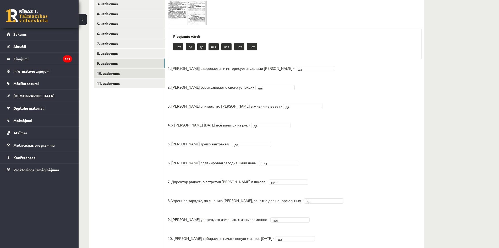
click at [123, 72] on link "10. uzdevums" at bounding box center [129, 73] width 71 height 10
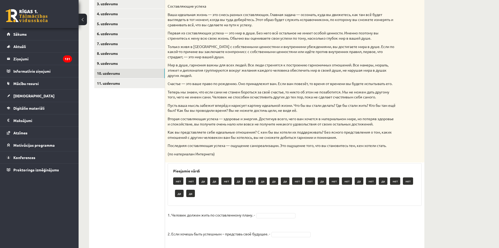
scroll to position [62, 0]
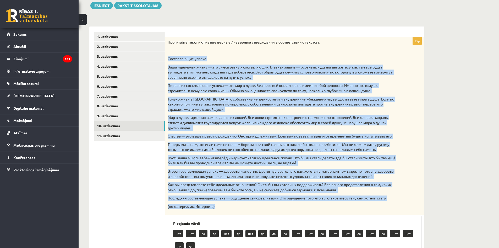
drag, startPoint x: 166, startPoint y: 60, endPoint x: 222, endPoint y: 214, distance: 164.4
click at [222, 214] on div "Прочитайте текст и отметьте верные / неверные утверждения в соответствии с текс…" at bounding box center [295, 126] width 260 height 178
click at [365, 72] on p "Ваша идеальная жизнь — это смесь разных составляющих. Главная задача — осознать…" at bounding box center [282, 71] width 228 height 15
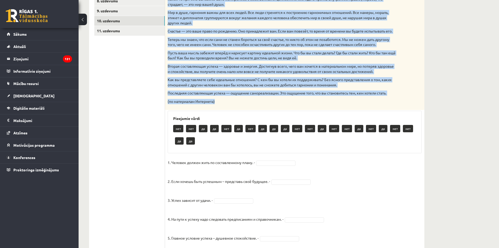
scroll to position [193, 0]
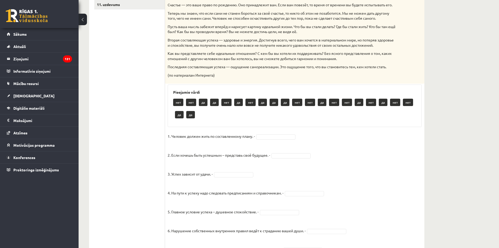
click at [269, 121] on div "нет нет да да нет да нет да да да нет нет да нет нет да нет да нет нет да да" at bounding box center [294, 109] width 243 height 25
drag, startPoint x: 273, startPoint y: 141, endPoint x: 274, endPoint y: 146, distance: 4.8
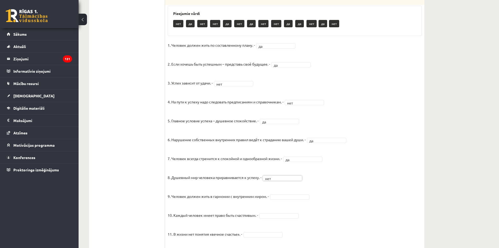
scroll to position [325, 0]
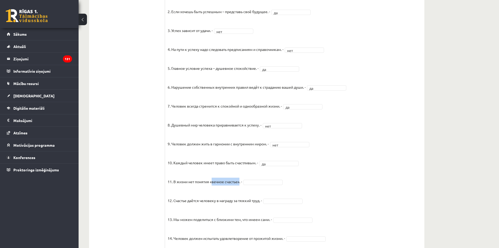
drag, startPoint x: 212, startPoint y: 186, endPoint x: 241, endPoint y: 188, distance: 28.7
click at [241, 185] on p "11. В жизни нет понятия «вечное счастье». -" at bounding box center [205, 178] width 74 height 16
click at [309, 173] on fieldset "1. Человек должен жить по составленному плану. - да ** 2. Если хочешь быть успе…" at bounding box center [295, 126] width 254 height 275
drag, startPoint x: 174, startPoint y: 188, endPoint x: 242, endPoint y: 190, distance: 68.2
click at [242, 185] on p "11. В жизни нет понятия «вечное счастье». -" at bounding box center [205, 178] width 74 height 16
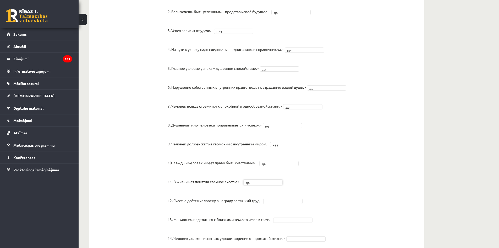
scroll to position [365, 0]
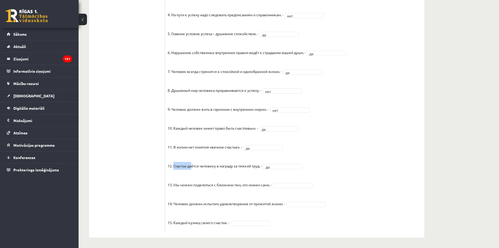
drag, startPoint x: 174, startPoint y: 164, endPoint x: 191, endPoint y: 167, distance: 16.5
click at [192, 166] on p "12. Счастье даётся человеку в награду за тяжкий труд. -" at bounding box center [215, 162] width 94 height 16
click at [376, 150] on fieldset "1. Человек должен жить по составленному плану. - да ** 2. Если хочешь быть успе…" at bounding box center [295, 91] width 254 height 275
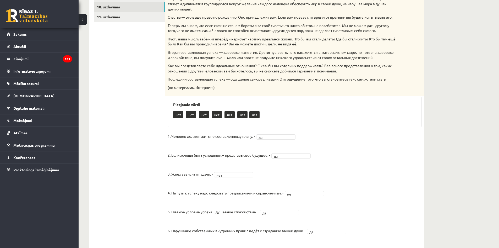
scroll to position [76, 0]
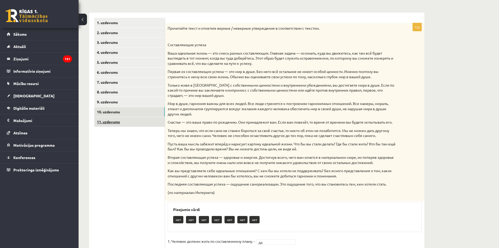
click at [134, 118] on link "11. uzdevums" at bounding box center [129, 122] width 71 height 10
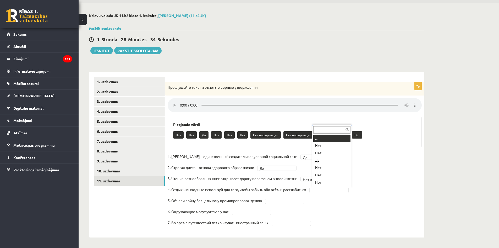
scroll to position [6, 0]
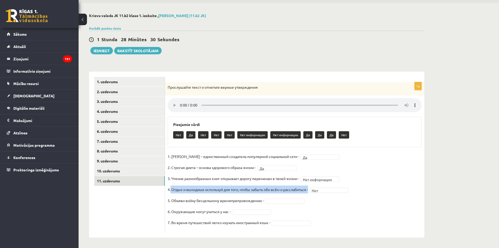
drag, startPoint x: 171, startPoint y: 189, endPoint x: 315, endPoint y: 190, distance: 144.7
click at [315, 190] on fieldset "**********" at bounding box center [295, 190] width 254 height 77
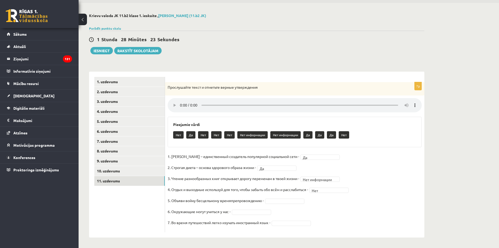
click at [322, 199] on fieldset "**********" at bounding box center [295, 190] width 254 height 77
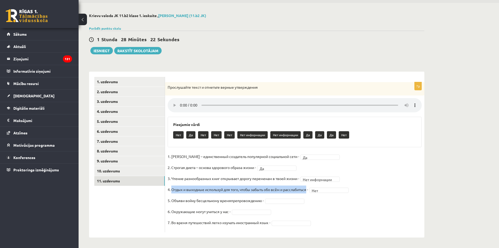
drag, startPoint x: 309, startPoint y: 189, endPoint x: 173, endPoint y: 189, distance: 135.5
click at [173, 189] on p "4. Отдых и выходные используй для того, чтобы забыть обо всём и расслабиться -" at bounding box center [238, 189] width 141 height 8
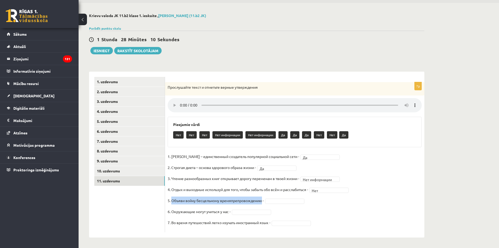
drag, startPoint x: 263, startPoint y: 201, endPoint x: 172, endPoint y: 199, distance: 90.5
click at [172, 199] on p "5. Объяви войну бесцельному времяпрепровождению -" at bounding box center [216, 200] width 96 height 8
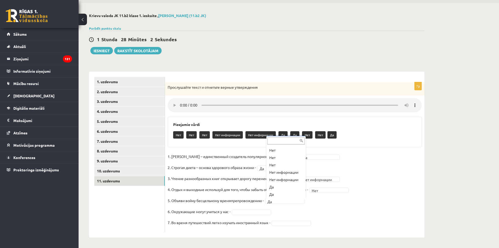
drag, startPoint x: 338, startPoint y: 213, endPoint x: 331, endPoint y: 212, distance: 7.2
drag, startPoint x: 172, startPoint y: 211, endPoint x: 229, endPoint y: 212, distance: 56.9
click at [229, 212] on p "6. Окружающие могут учиться у нас -" at bounding box center [199, 211] width 63 height 8
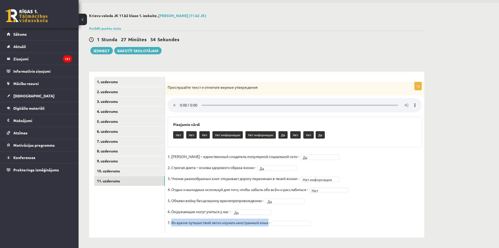
drag, startPoint x: 269, startPoint y: 222, endPoint x: 172, endPoint y: 222, distance: 97.0
click at [172, 222] on p "7. Во время путешествий легко изучать иностранный язык -" at bounding box center [219, 222] width 103 height 8
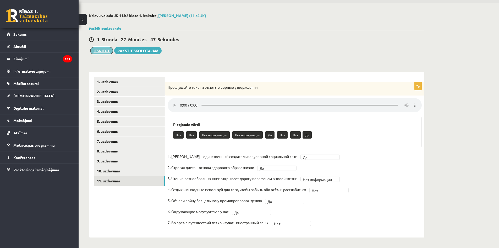
click at [104, 49] on button "Iesniegt" at bounding box center [101, 50] width 23 height 7
click at [154, 81] on link "1. uzdevums" at bounding box center [129, 82] width 71 height 10
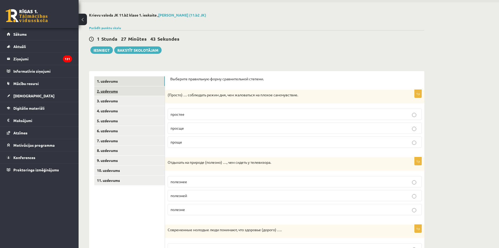
click at [148, 94] on link "2. uzdevums" at bounding box center [129, 91] width 71 height 10
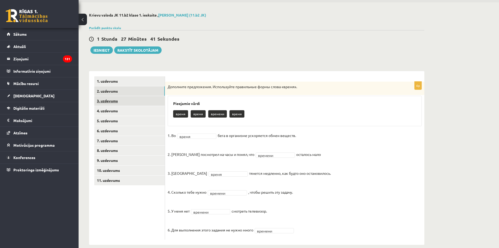
click at [150, 104] on link "3. uzdevums" at bounding box center [129, 101] width 71 height 10
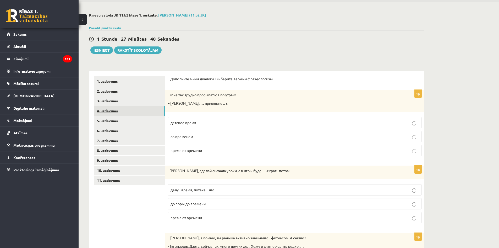
click at [146, 109] on link "4. uzdevums" at bounding box center [129, 111] width 71 height 10
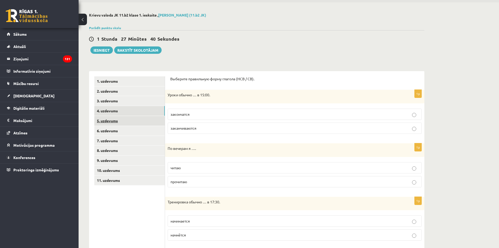
click at [140, 120] on link "5. uzdevums" at bounding box center [129, 121] width 71 height 10
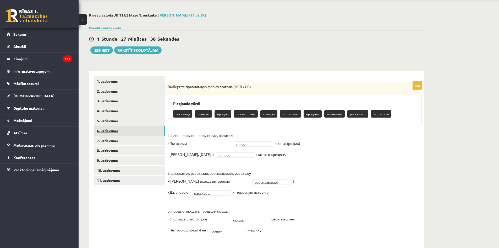
click at [141, 134] on link "6. uzdevums" at bounding box center [129, 131] width 71 height 10
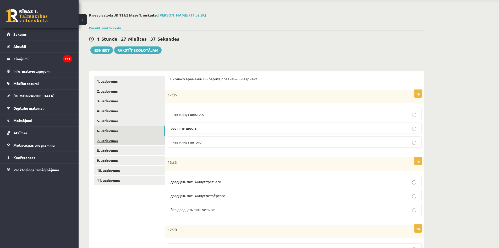
click at [142, 139] on link "7. uzdevums" at bounding box center [129, 141] width 71 height 10
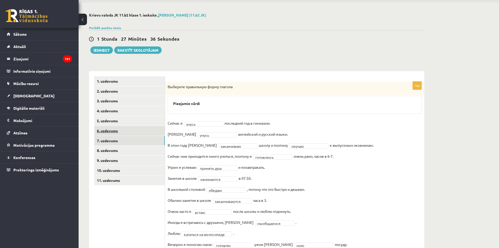
click at [138, 132] on link "6. uzdevums" at bounding box center [129, 131] width 71 height 10
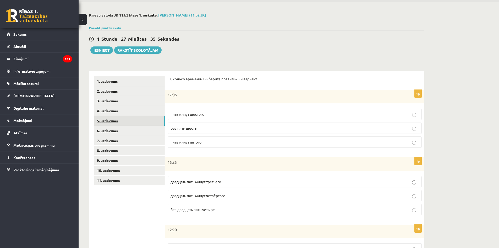
click at [142, 123] on link "5. uzdevums" at bounding box center [129, 121] width 71 height 10
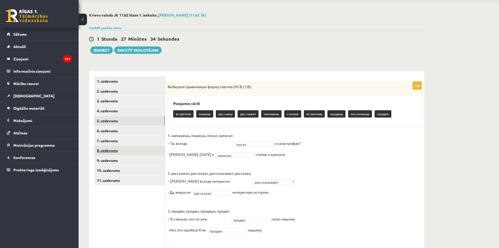
click at [144, 149] on link "8. uzdevums" at bounding box center [129, 150] width 71 height 10
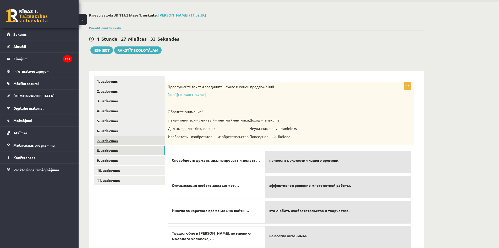
click at [147, 140] on link "7. uzdevums" at bounding box center [129, 141] width 71 height 10
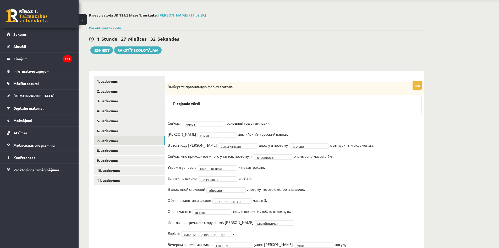
scroll to position [44, 0]
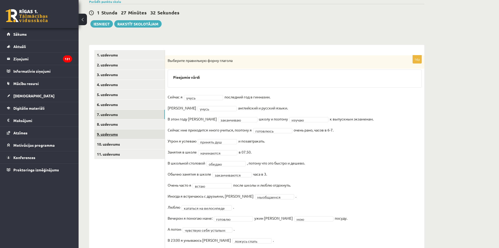
click at [139, 131] on link "9. uzdevums" at bounding box center [129, 134] width 71 height 10
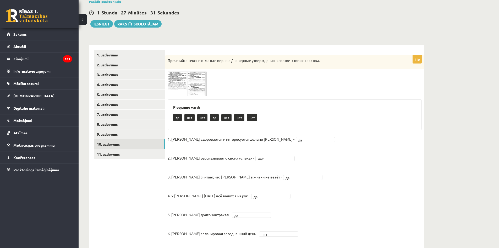
click at [142, 141] on link "10. uzdevums" at bounding box center [129, 144] width 71 height 10
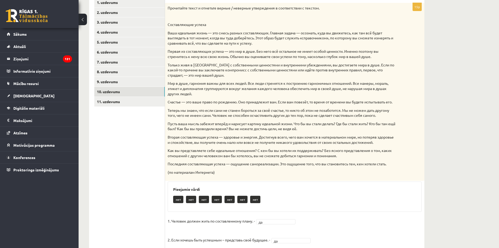
scroll to position [123, 0]
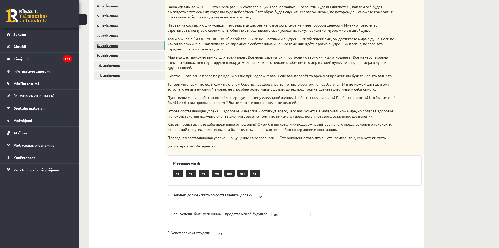
click at [138, 44] on link "8. uzdevums" at bounding box center [129, 46] width 71 height 10
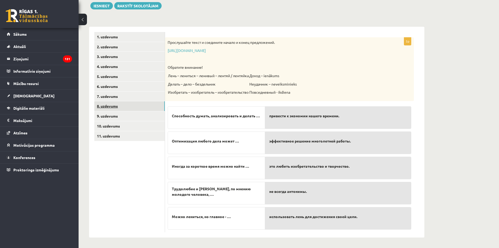
scroll to position [62, 0]
click at [109, 4] on button "Iesniegt" at bounding box center [101, 5] width 23 height 7
